Goal: Check status

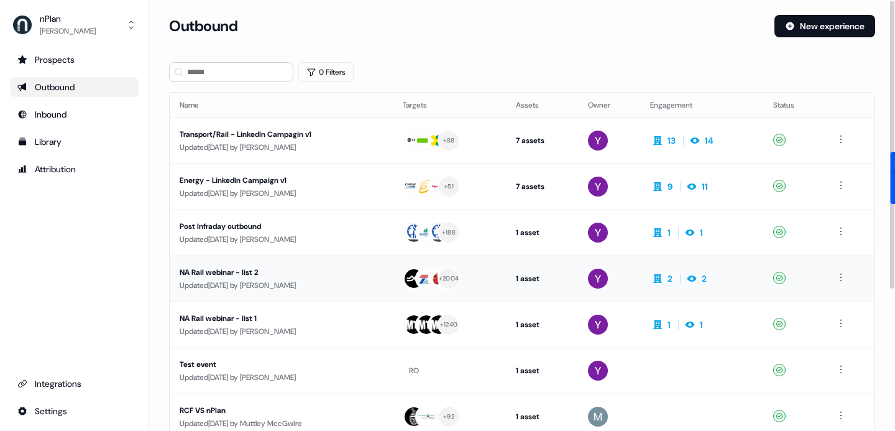
click at [272, 288] on div "Updated [DATE] by [PERSON_NAME]" at bounding box center [281, 285] width 203 height 12
click at [270, 134] on div "Transport/Rail - LinkedIn Campagin v1" at bounding box center [281, 134] width 203 height 12
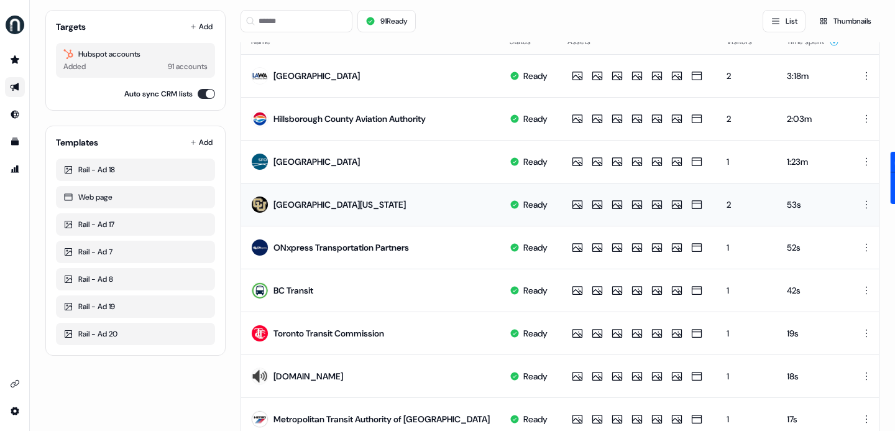
scroll to position [112, 0]
click at [787, 71] on div "3:18m" at bounding box center [813, 75] width 52 height 12
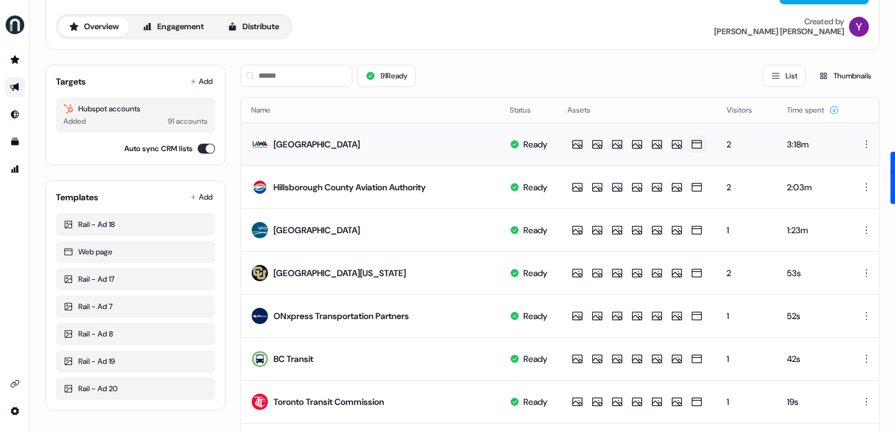
scroll to position [43, 0]
click at [716, 140] on td "2" at bounding box center [746, 144] width 60 height 43
